Goal: Complete application form

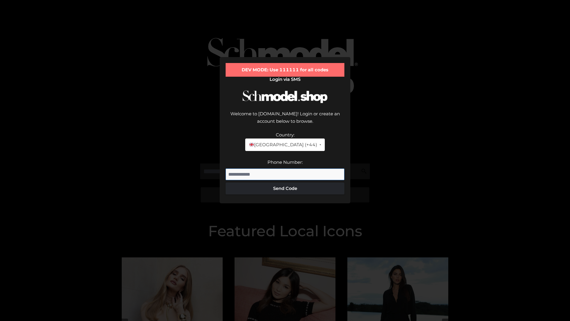
click at [285, 168] on input "Phone Number:" at bounding box center [285, 174] width 119 height 12
type input "**********"
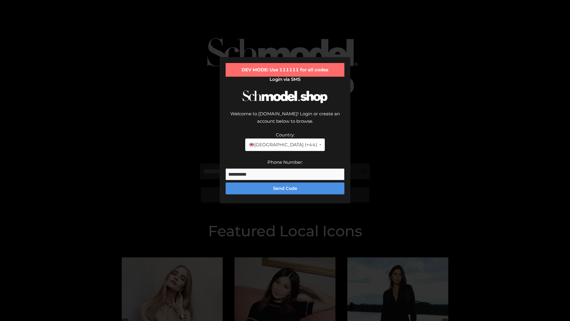
click at [285, 182] on button "Send Code" at bounding box center [285, 188] width 119 height 12
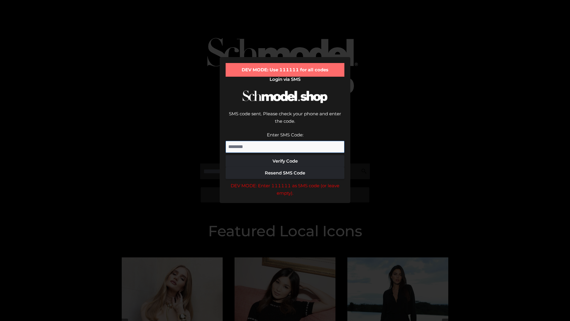
click at [285, 141] on input "Enter SMS Code:" at bounding box center [285, 147] width 119 height 12
type input "******"
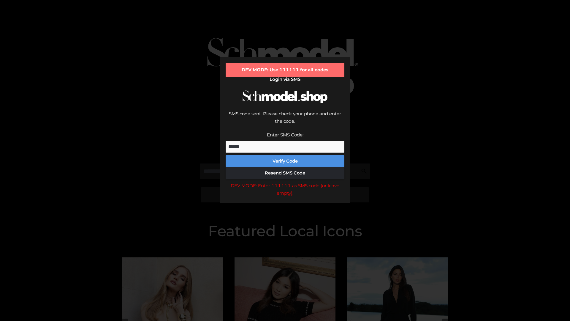
click at [285, 155] on button "Verify Code" at bounding box center [285, 161] width 119 height 12
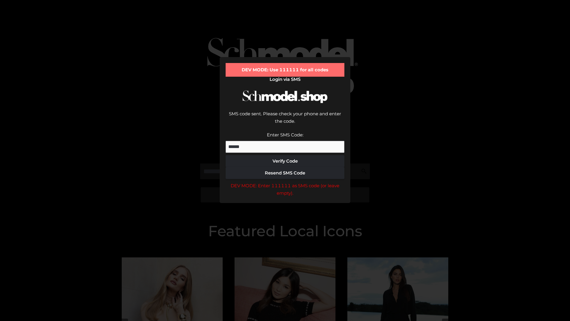
click at [285, 182] on div "DEV MODE: Enter 111111 as SMS code (or leave empty)." at bounding box center [285, 189] width 119 height 15
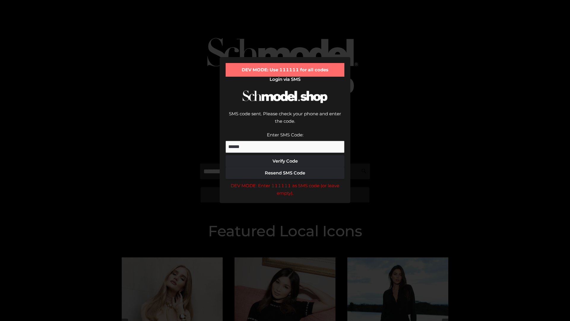
click at [285, 182] on div "DEV MODE: Enter 111111 as SMS code (or leave empty)." at bounding box center [285, 189] width 119 height 15
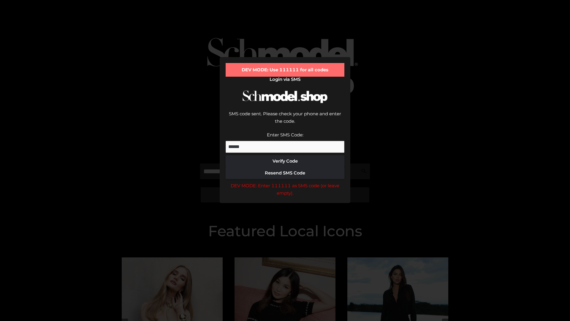
click at [285, 182] on div "DEV MODE: Enter 111111 as SMS code (or leave empty)." at bounding box center [285, 189] width 119 height 15
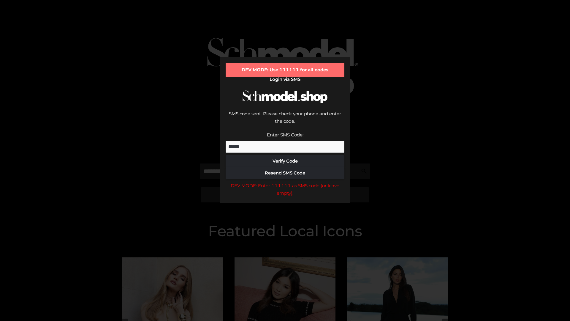
click at [285, 182] on div "DEV MODE: Enter 111111 as SMS code (or leave empty)." at bounding box center [285, 189] width 119 height 15
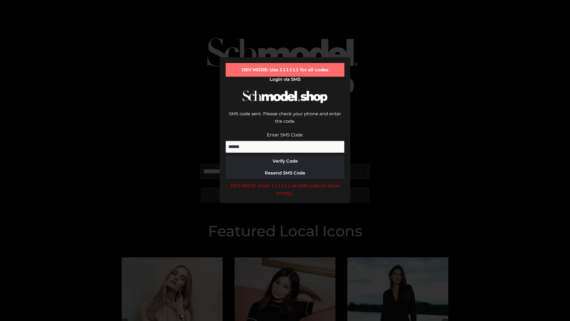
click at [285, 182] on div "DEV MODE: Enter 111111 as SMS code (or leave empty)." at bounding box center [285, 189] width 119 height 15
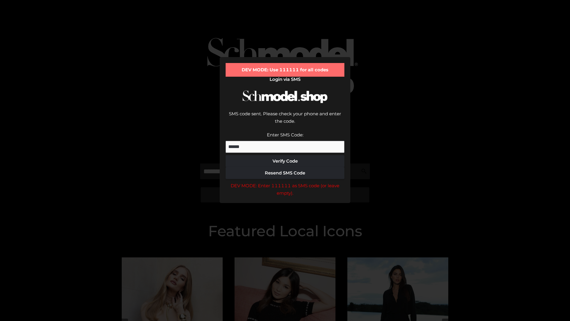
click at [285, 182] on div "DEV MODE: Enter 111111 as SMS code (or leave empty)." at bounding box center [285, 189] width 119 height 15
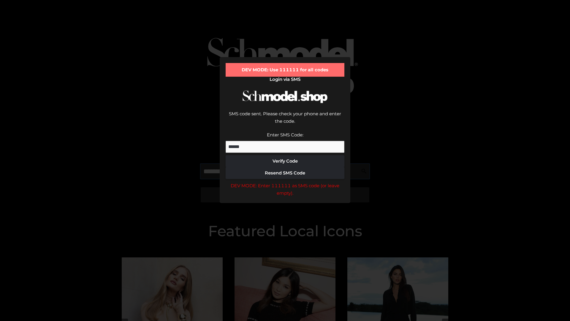
scroll to position [0, 31]
click at [285, 182] on div "DEV MODE: Enter 111111 as SMS code (or leave empty)." at bounding box center [285, 189] width 119 height 15
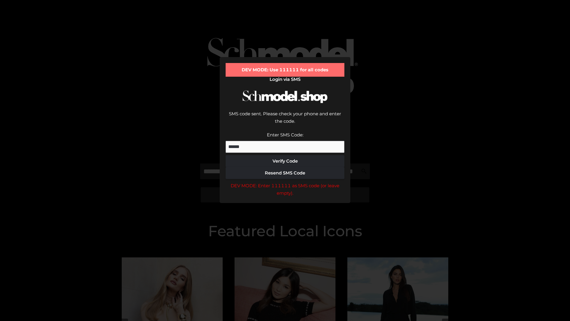
click at [285, 182] on div "DEV MODE: Enter 111111 as SMS code (or leave empty)." at bounding box center [285, 189] width 119 height 15
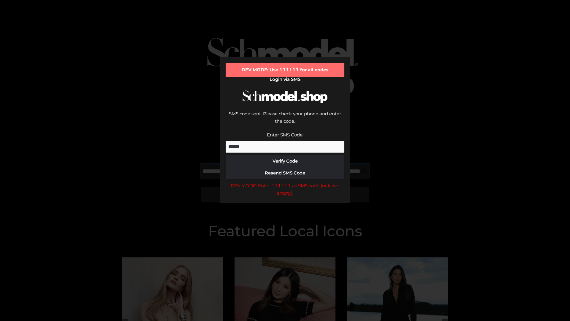
scroll to position [0, 65]
click at [285, 182] on div "DEV MODE: Enter 111111 as SMS code (or leave empty)." at bounding box center [285, 189] width 119 height 15
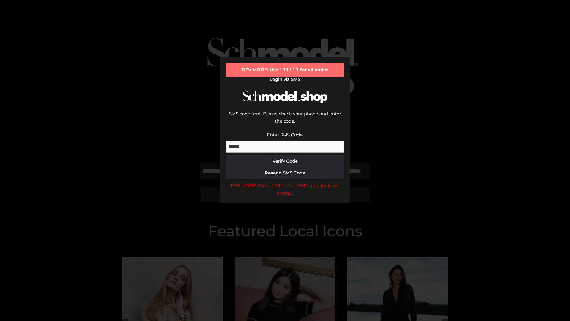
click at [285, 182] on div "DEV MODE: Enter 111111 as SMS code (or leave empty)." at bounding box center [285, 189] width 119 height 15
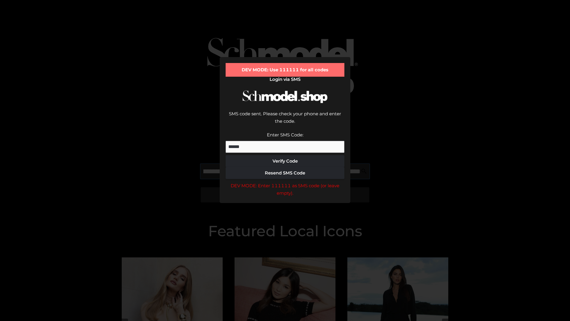
scroll to position [0, 101]
click at [285, 182] on div "DEV MODE: Enter 111111 as SMS code (or leave empty)." at bounding box center [285, 189] width 119 height 15
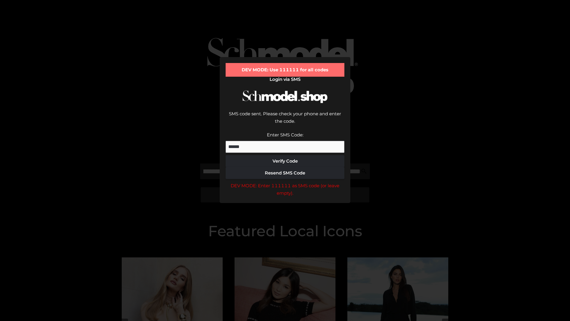
click at [285, 182] on div "DEV MODE: Enter 111111 as SMS code (or leave empty)." at bounding box center [285, 189] width 119 height 15
type input "**********"
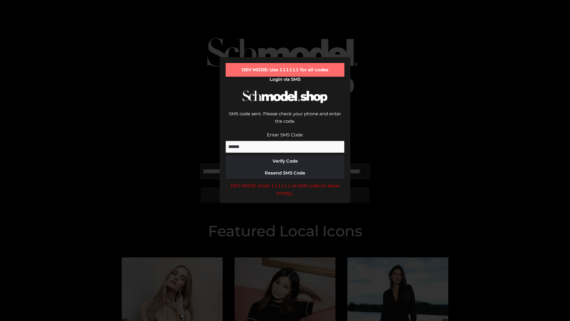
scroll to position [0, 129]
